Goal: Information Seeking & Learning: Learn about a topic

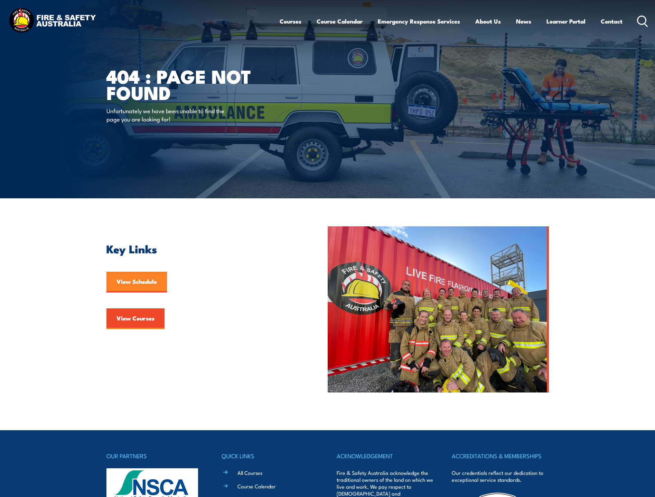
click at [133, 284] on link "View Schedule" at bounding box center [137, 282] width 61 height 21
click at [338, 20] on link "Course Calendar" at bounding box center [340, 21] width 46 height 18
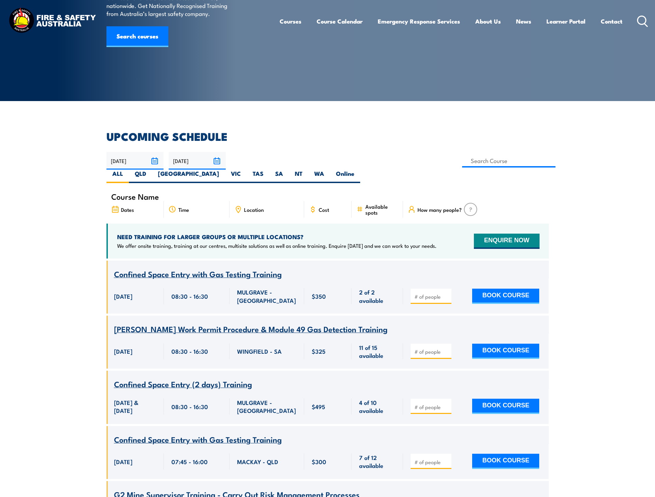
scroll to position [104, 0]
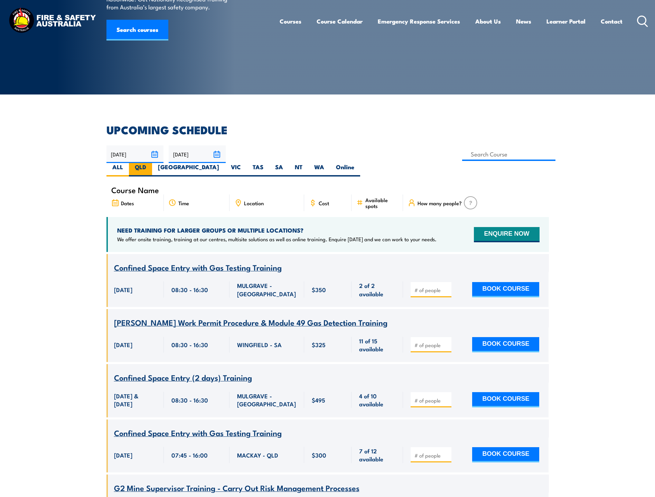
click at [152, 163] on label "QLD" at bounding box center [140, 169] width 23 height 13
click at [151, 163] on input "QLD" at bounding box center [148, 165] width 4 height 4
radio input "true"
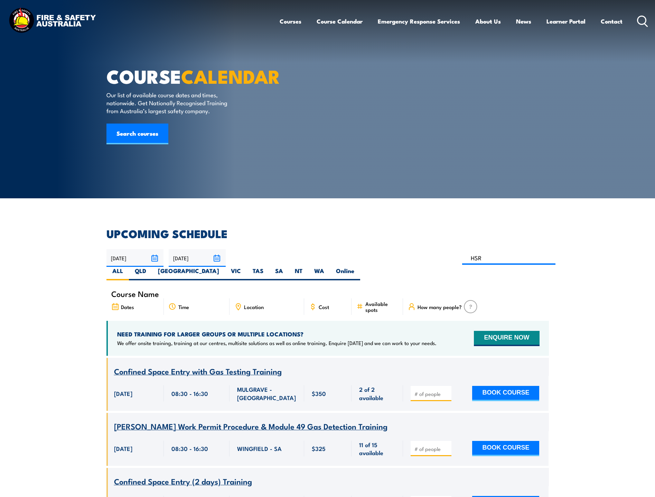
type input "HSR"
click at [462, 260] on input "HSR" at bounding box center [509, 257] width 94 height 13
click at [462, 259] on input "HSR" at bounding box center [509, 257] width 94 height 13
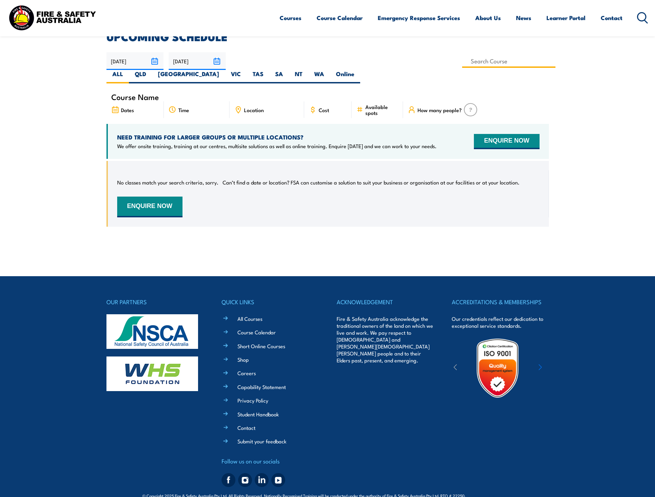
click at [462, 64] on input at bounding box center [509, 60] width 94 height 13
type input "Health & Safety Representatives Refresher OHS Training Course – [GEOGRAPHIC_DAT…"
click at [152, 70] on label "QLD" at bounding box center [140, 76] width 23 height 13
click at [151, 70] on input "QLD" at bounding box center [148, 72] width 4 height 4
radio input "true"
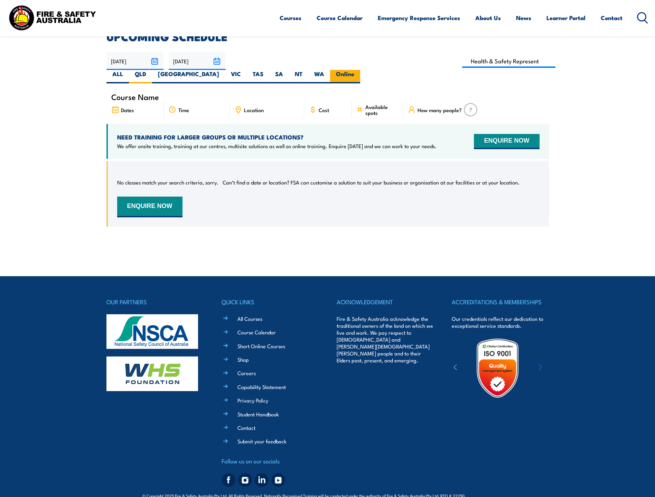
click at [360, 70] on label "Online" at bounding box center [345, 76] width 30 height 13
click at [359, 70] on input "Online" at bounding box center [357, 72] width 4 height 4
radio input "true"
click at [462, 59] on input at bounding box center [509, 60] width 94 height 13
type input "Health & Safety Representatives Refresher OHS Training Course – [GEOGRAPHIC_DAT…"
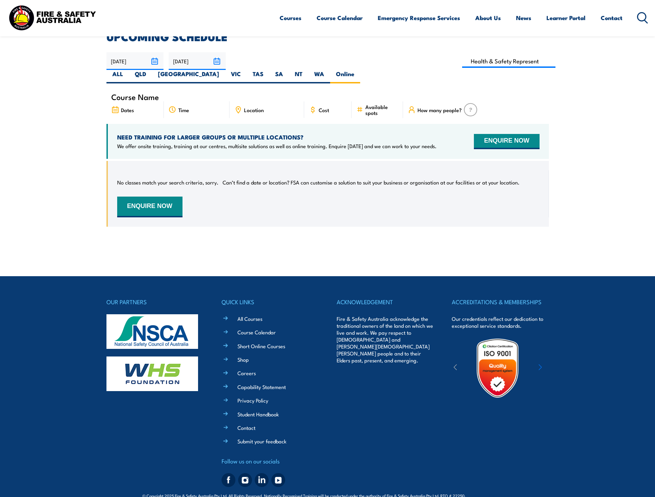
click at [339, 261] on body "Courses Course Calendar Emergency Response Services Services Overview Emergency…" at bounding box center [327, 51] width 655 height 497
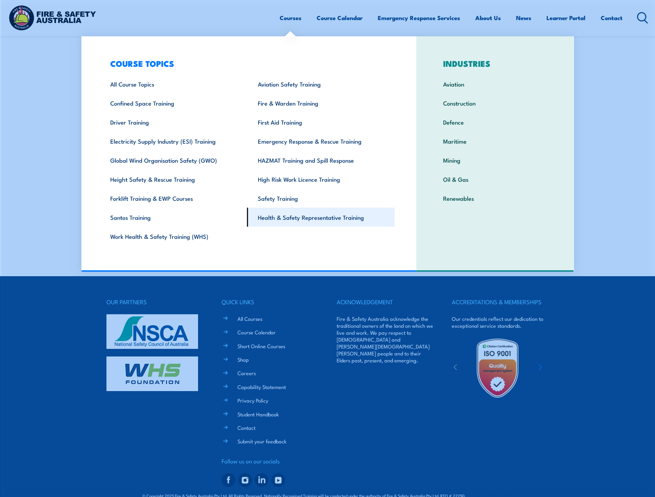
click at [298, 220] on link "Health & Safety Representative Training" at bounding box center [321, 217] width 148 height 19
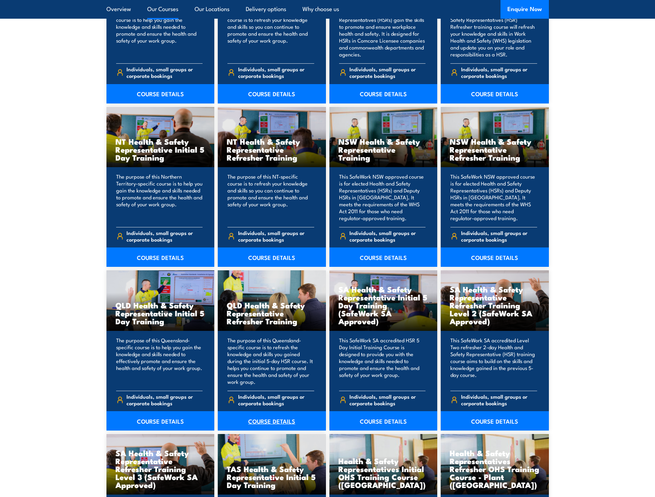
scroll to position [657, 0]
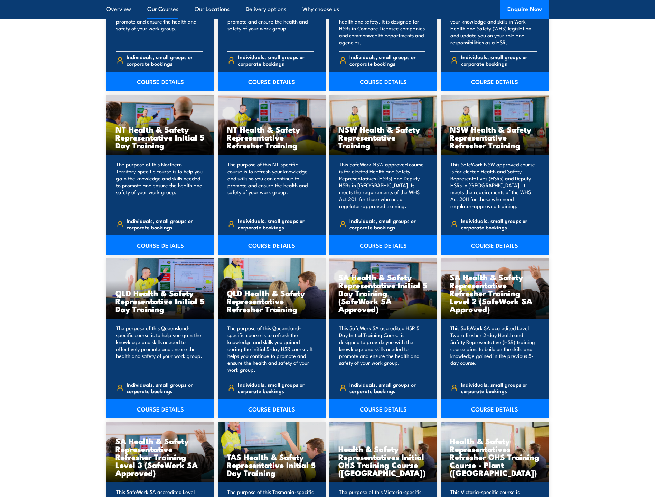
click at [268, 408] on link "COURSE DETAILS" at bounding box center [272, 408] width 108 height 19
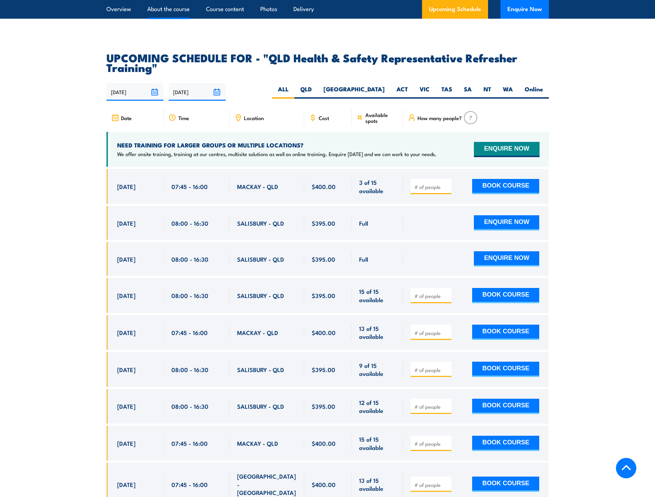
scroll to position [1072, 0]
